Goal: Task Accomplishment & Management: Use online tool/utility

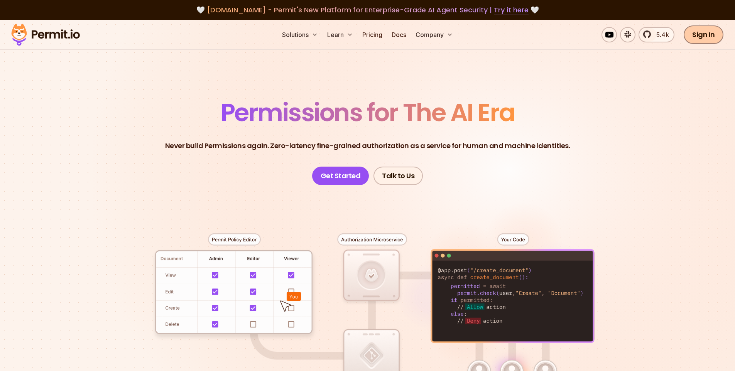
click at [704, 35] on link "Sign In" at bounding box center [704, 34] width 40 height 19
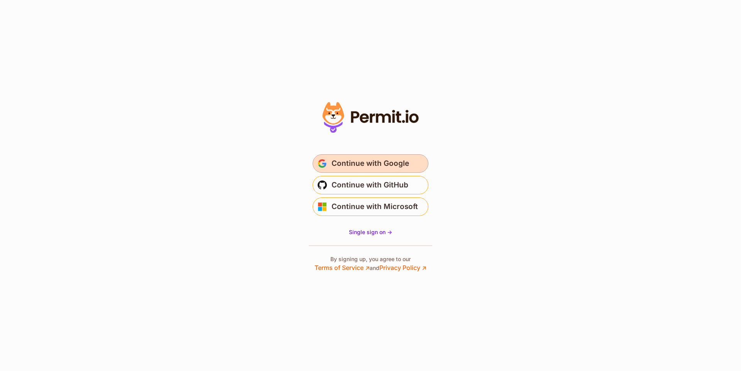
click at [399, 159] on span "Continue with Google" at bounding box center [370, 163] width 78 height 12
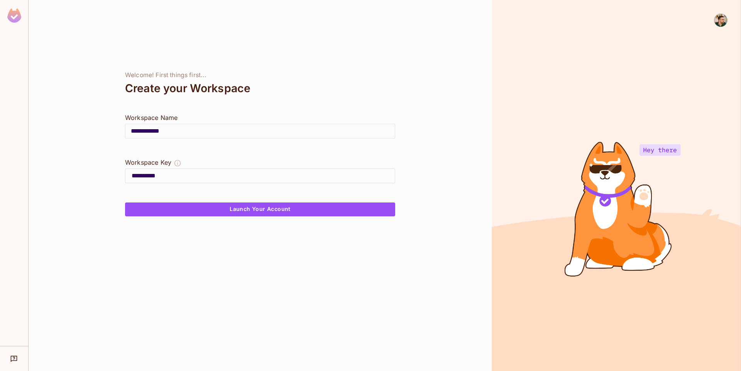
click at [717, 21] on img at bounding box center [720, 20] width 13 height 13
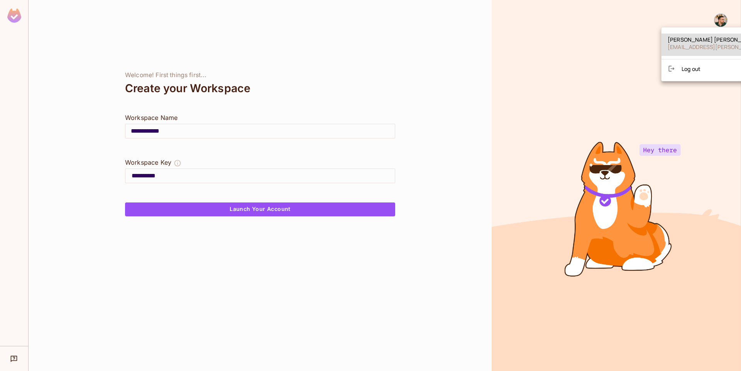
click at [695, 66] on span "Log out" at bounding box center [691, 68] width 19 height 7
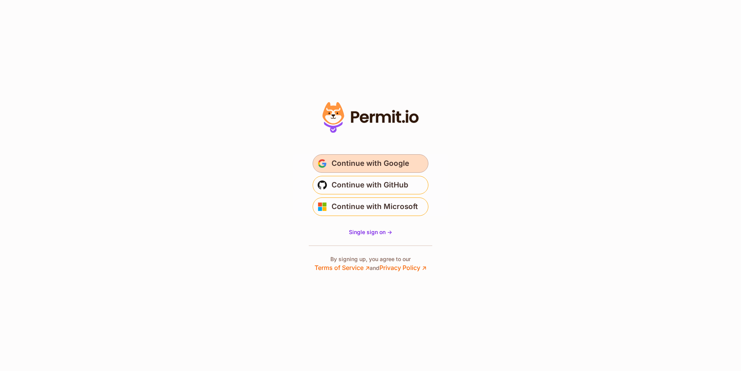
click at [374, 159] on span "Continue with Google" at bounding box center [370, 163] width 78 height 12
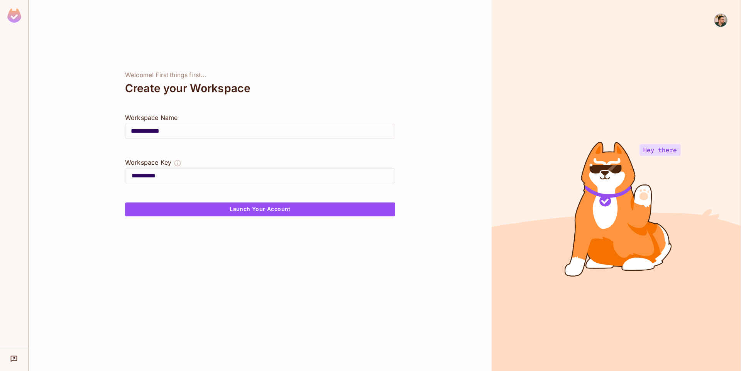
click at [715, 21] on img at bounding box center [720, 20] width 13 height 13
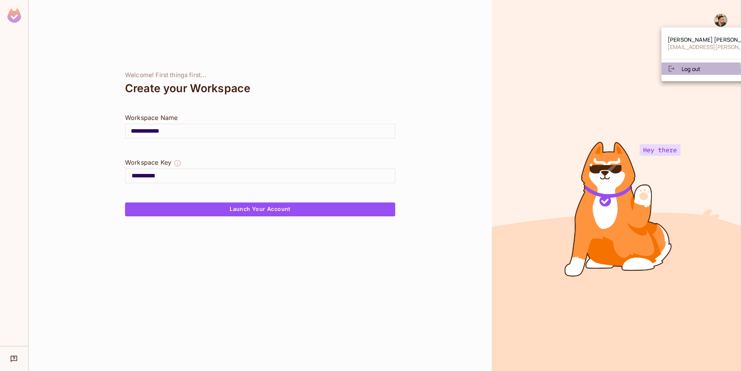
click at [689, 70] on span "Log out" at bounding box center [691, 68] width 19 height 7
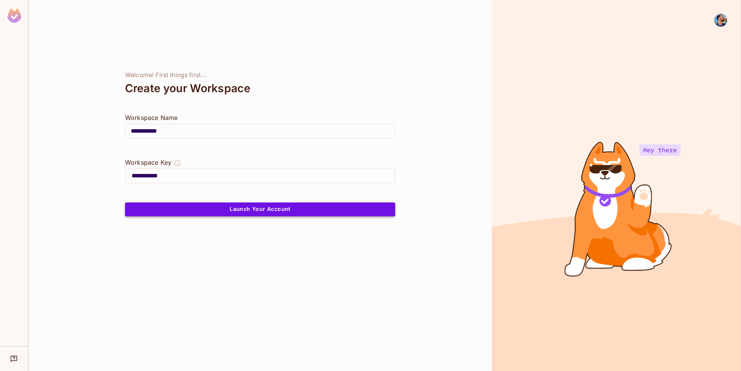
click at [369, 204] on button "Launch Your Account" at bounding box center [260, 210] width 270 height 14
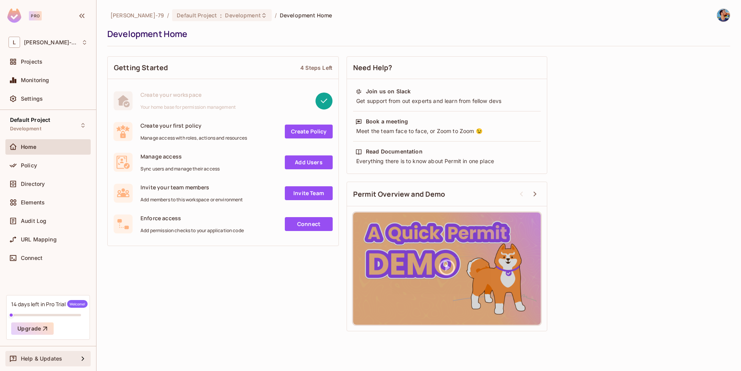
click at [35, 364] on div "Help & Updates" at bounding box center [47, 358] width 85 height 15
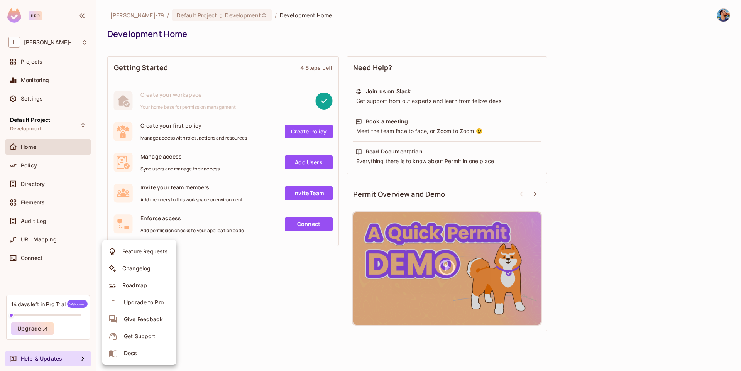
click at [140, 351] on li "Docs" at bounding box center [139, 353] width 74 height 17
